Goal: Check status: Check status

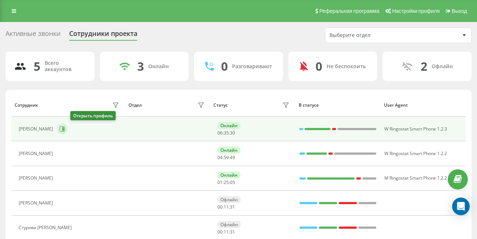
click at [65, 128] on icon at bounding box center [62, 129] width 6 height 6
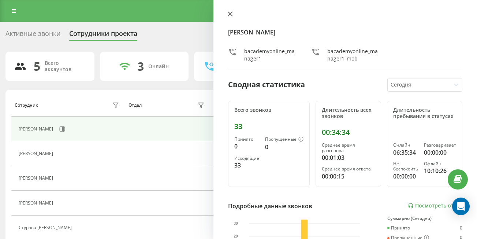
click at [229, 13] on icon at bounding box center [230, 14] width 4 height 4
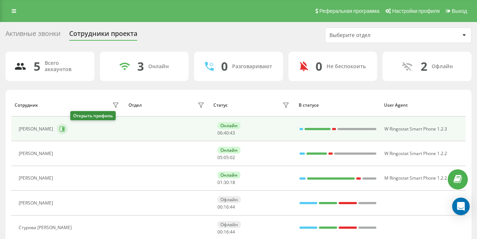
click at [65, 128] on icon at bounding box center [62, 129] width 6 height 6
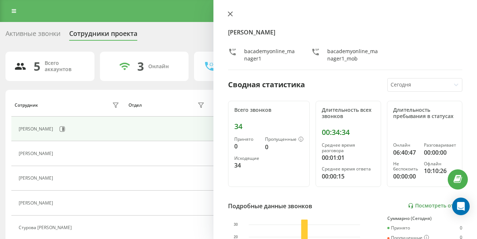
click at [231, 15] on icon at bounding box center [230, 13] width 5 height 5
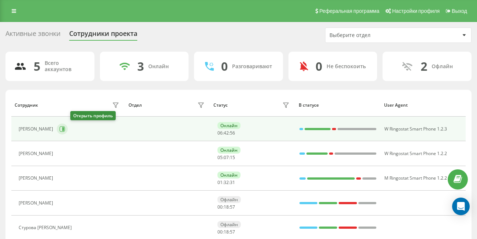
click at [65, 130] on icon at bounding box center [62, 129] width 6 height 6
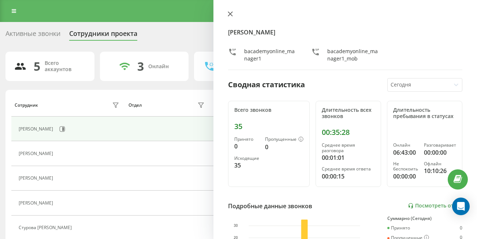
click at [230, 15] on icon at bounding box center [230, 13] width 5 height 5
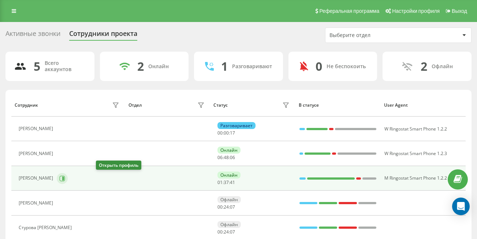
click at [64, 178] on icon at bounding box center [63, 178] width 2 height 4
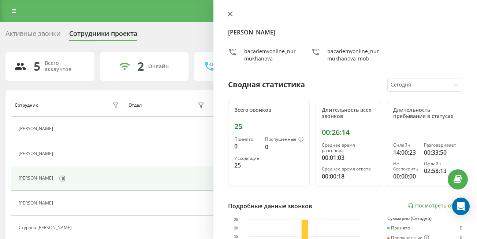
click at [228, 15] on icon at bounding box center [230, 14] width 4 height 4
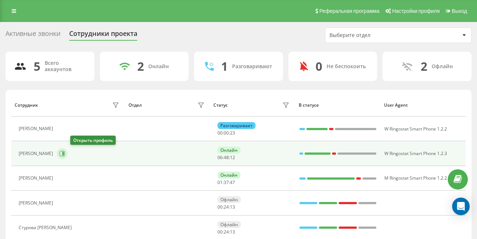
click at [64, 153] on icon at bounding box center [63, 154] width 2 height 4
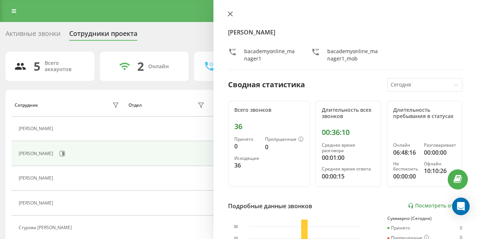
click at [229, 16] on icon at bounding box center [230, 13] width 5 height 5
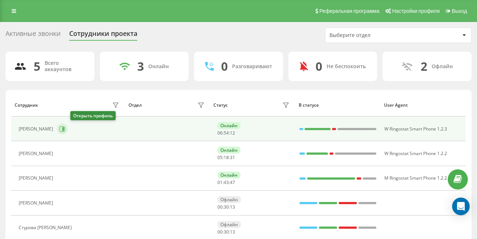
click at [65, 129] on icon at bounding box center [62, 129] width 6 height 6
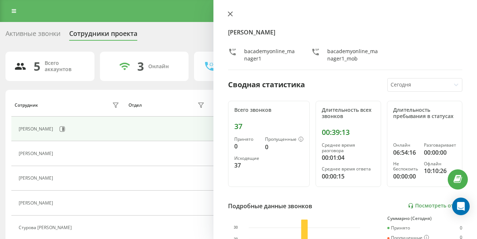
click at [232, 14] on icon at bounding box center [230, 13] width 5 height 5
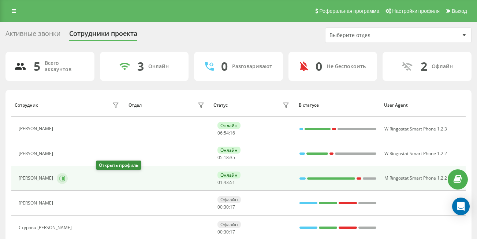
click at [65, 176] on icon at bounding box center [62, 177] width 5 height 5
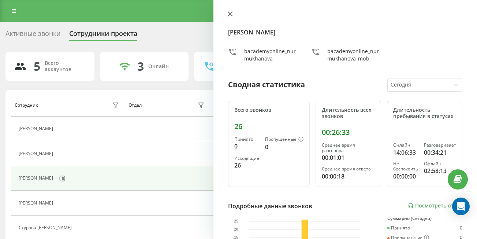
click at [230, 14] on icon at bounding box center [230, 14] width 4 height 4
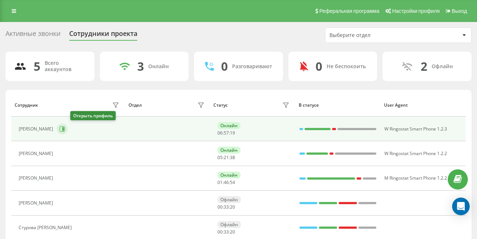
click at [65, 128] on icon at bounding box center [62, 129] width 6 height 6
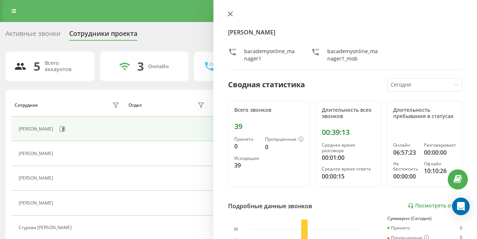
click at [230, 14] on icon at bounding box center [230, 14] width 4 height 4
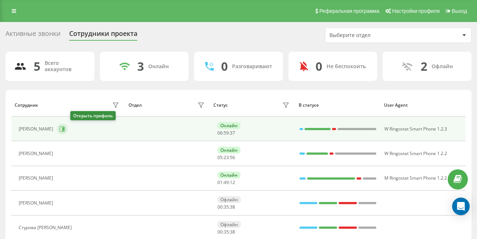
click at [68, 129] on button at bounding box center [62, 128] width 11 height 11
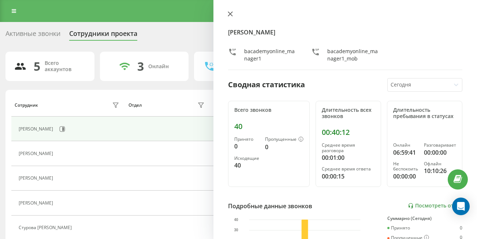
click at [228, 14] on icon at bounding box center [230, 13] width 5 height 5
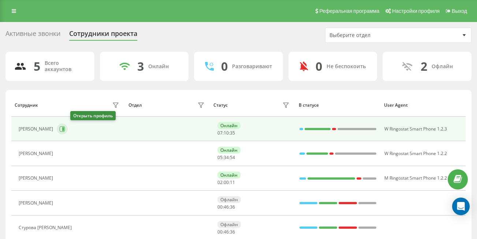
click at [65, 128] on icon at bounding box center [62, 129] width 6 height 6
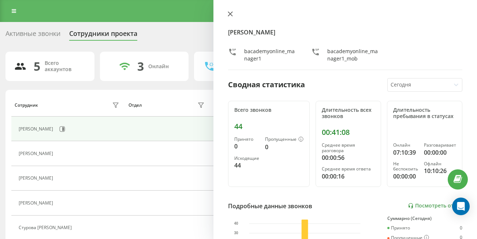
click at [231, 13] on icon at bounding box center [230, 14] width 4 height 4
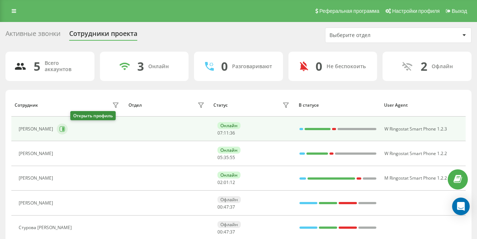
click at [65, 129] on icon at bounding box center [62, 128] width 5 height 5
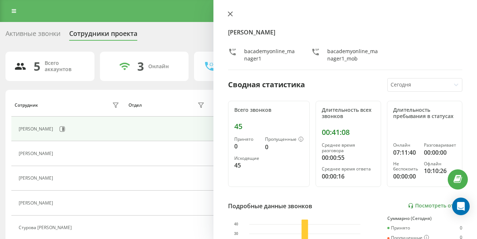
click at [230, 14] on icon at bounding box center [230, 14] width 4 height 4
